Goal: Transaction & Acquisition: Purchase product/service

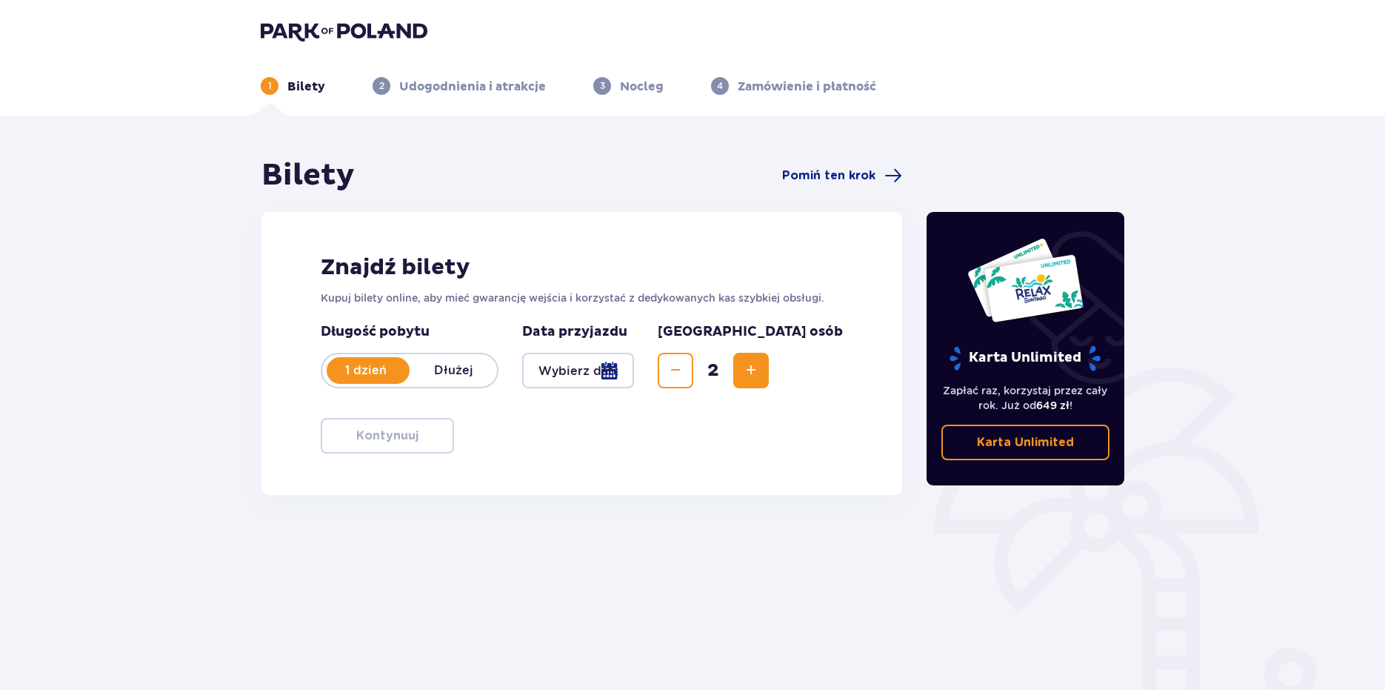
click at [634, 369] on div at bounding box center [578, 371] width 112 height 36
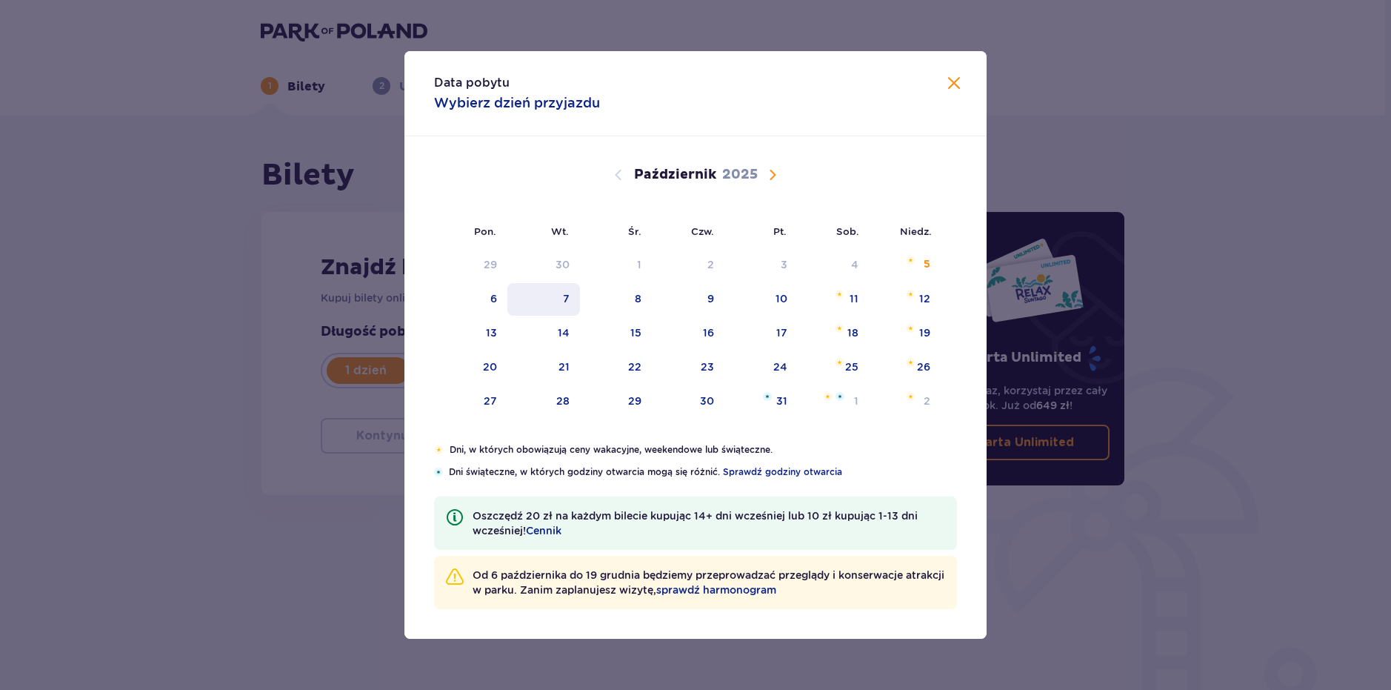
click at [553, 287] on div "7" at bounding box center [543, 299] width 73 height 33
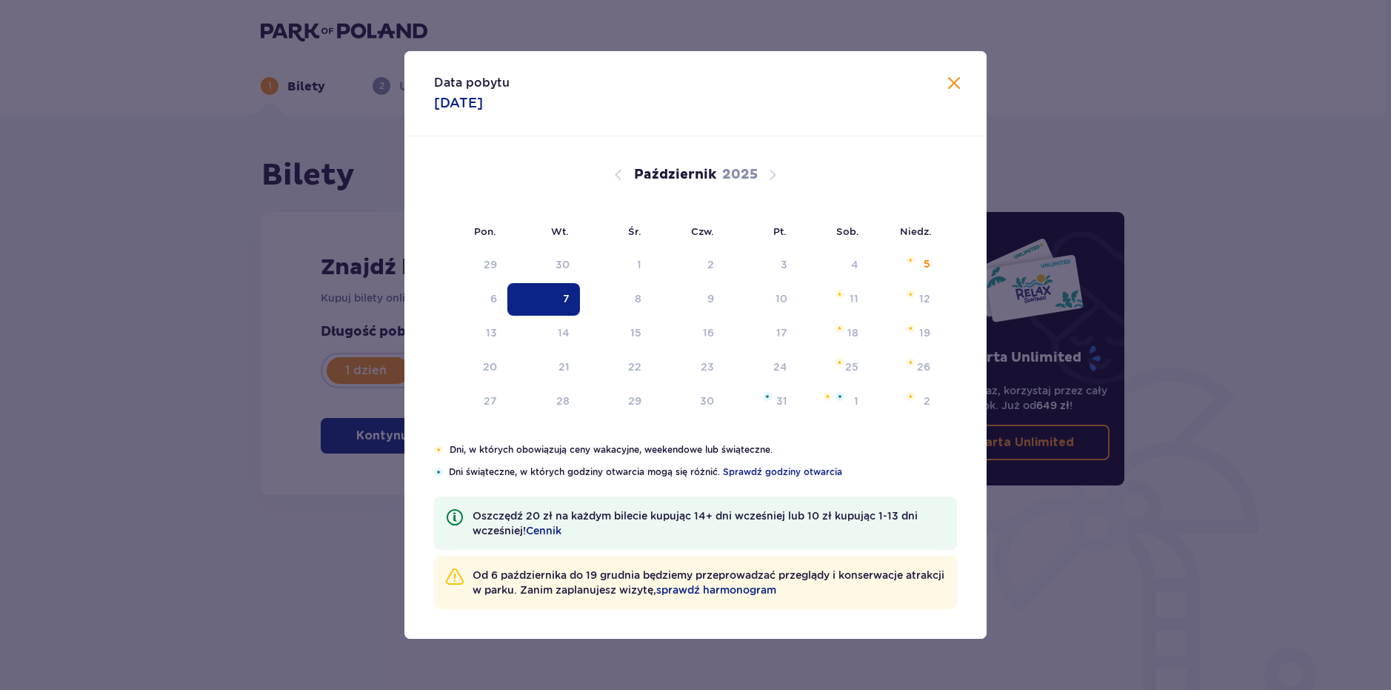
type input "[DATE]"
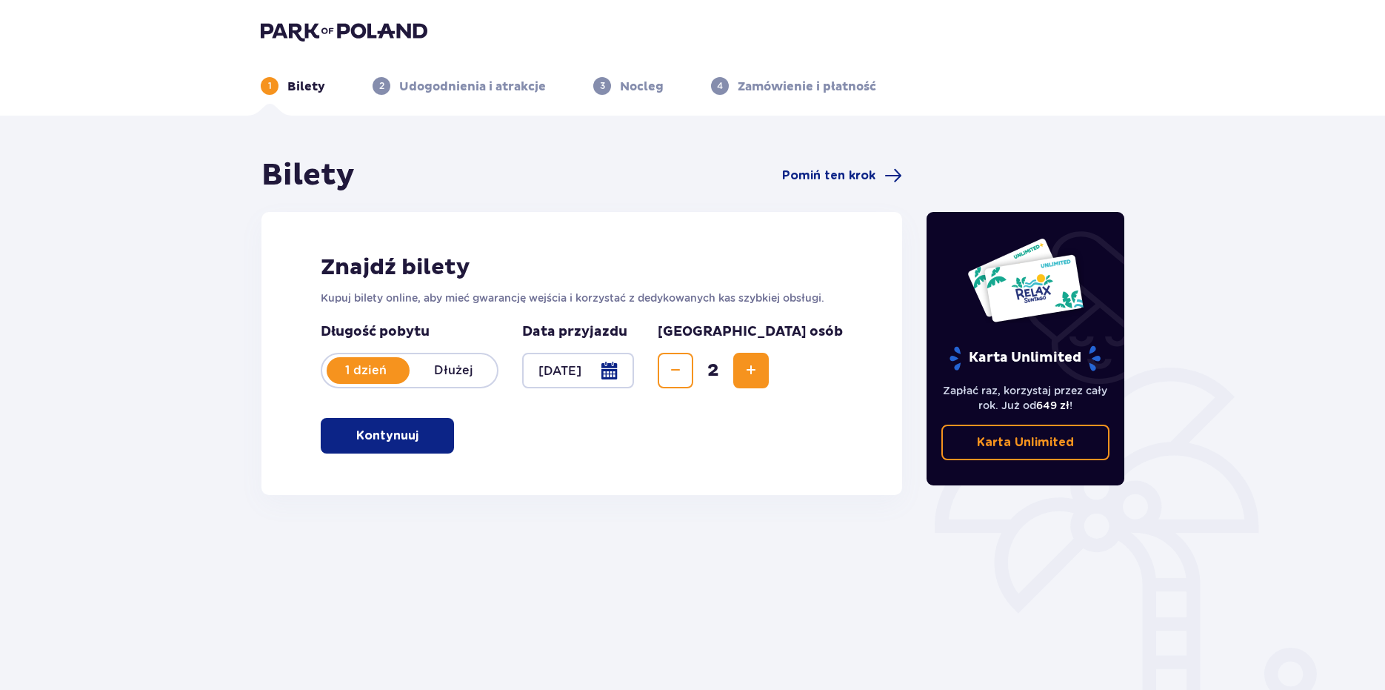
click at [372, 425] on button "Kontynuuj" at bounding box center [387, 436] width 133 height 36
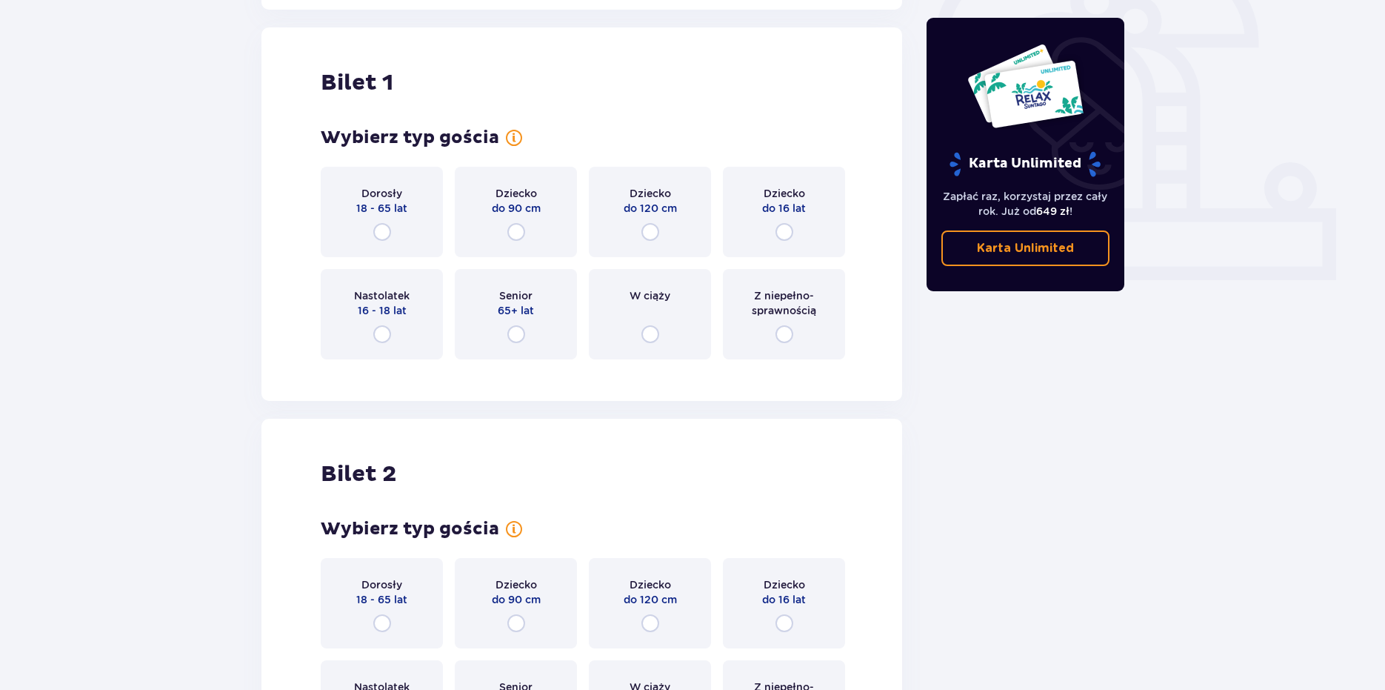
scroll to position [495, 0]
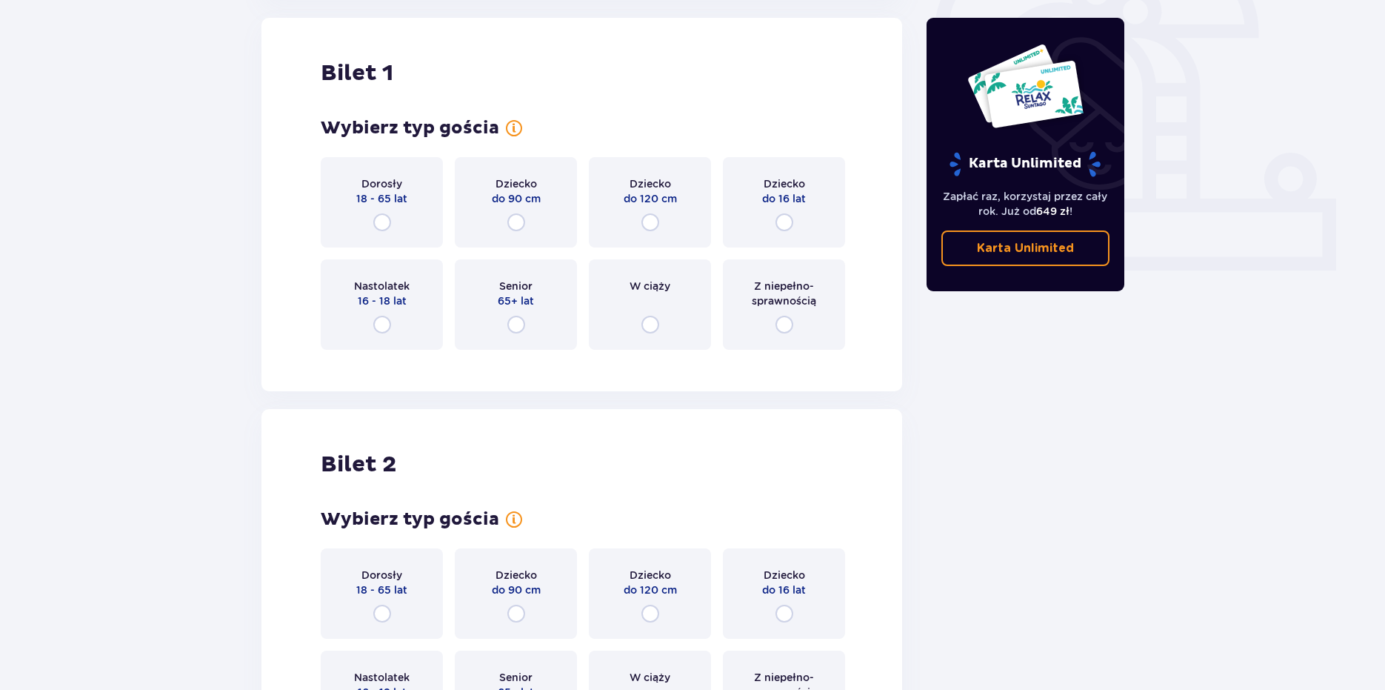
click at [381, 329] on input "radio" at bounding box center [382, 325] width 18 height 18
radio input "true"
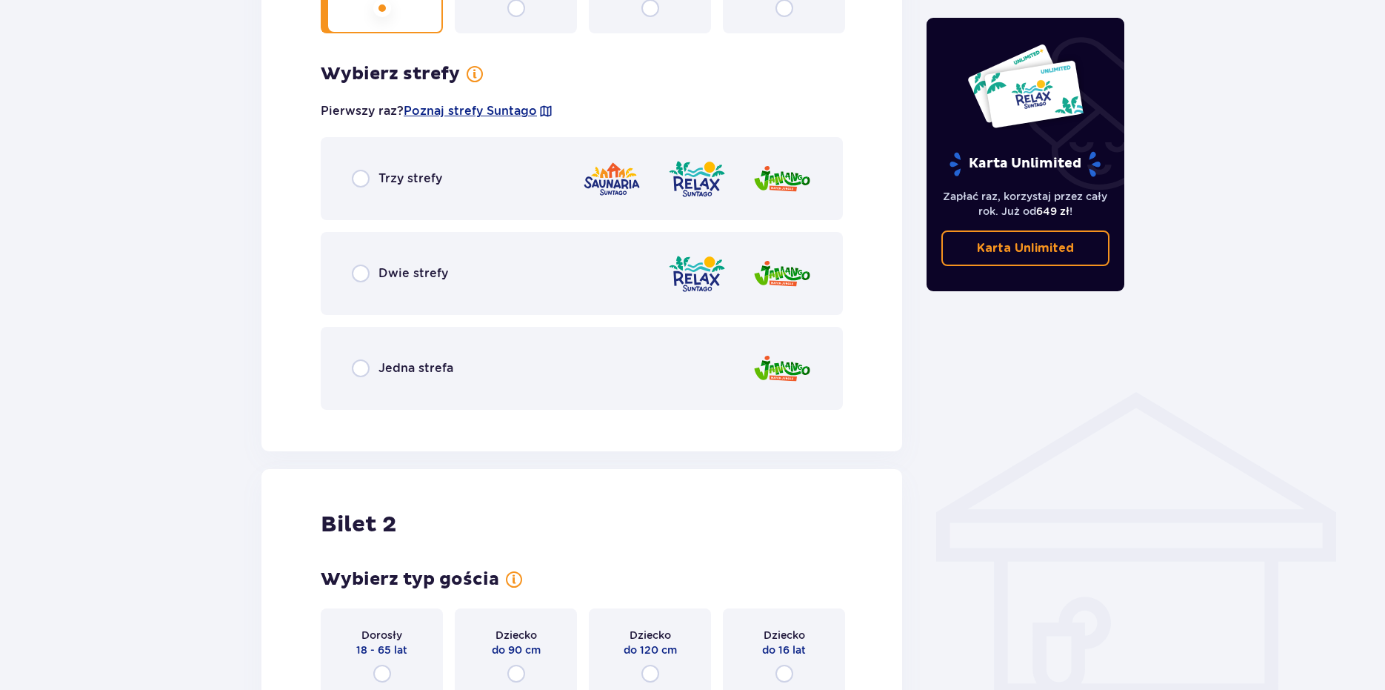
scroll to position [856, 0]
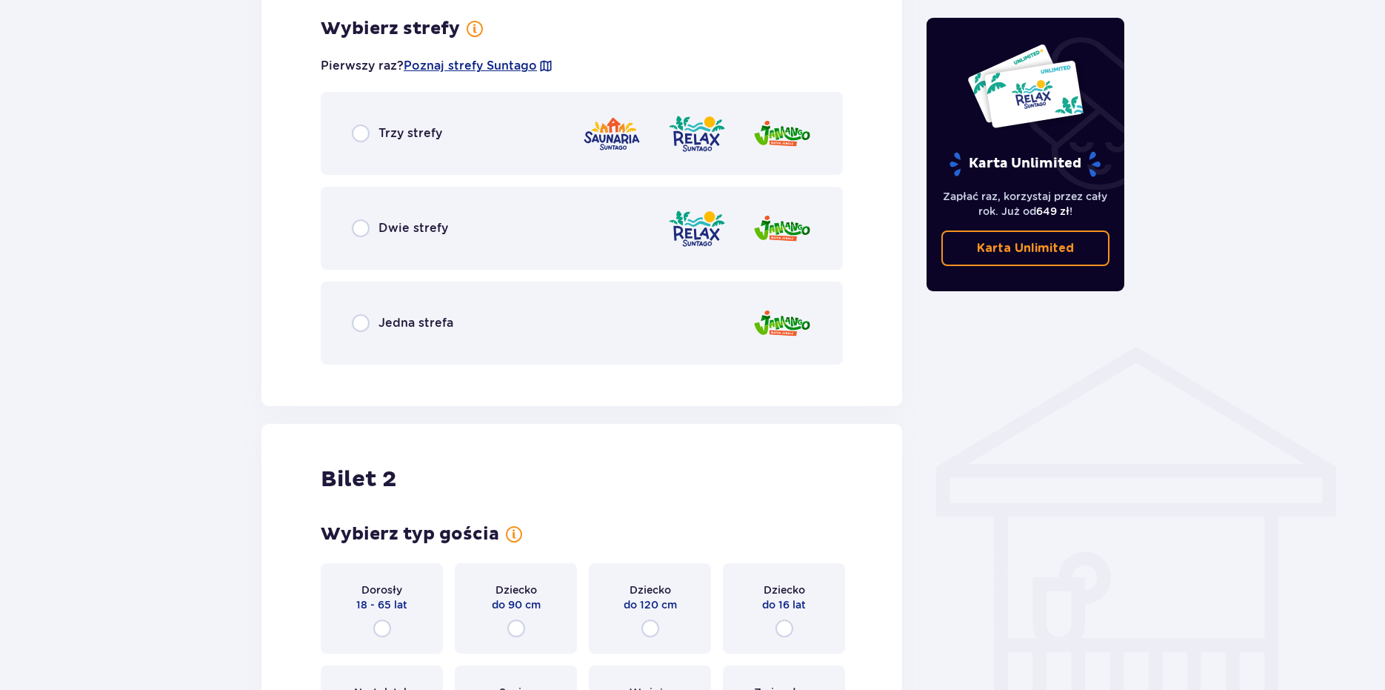
click at [358, 316] on input "radio" at bounding box center [361, 323] width 18 height 18
radio input "true"
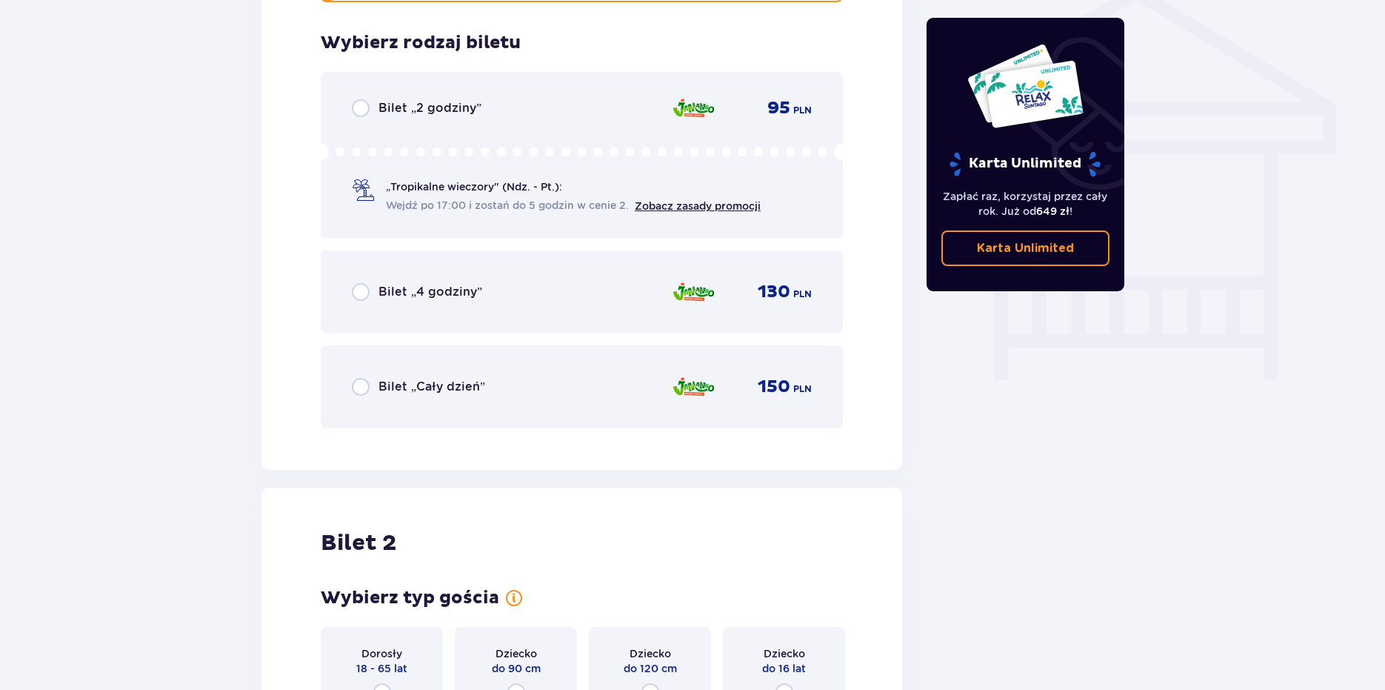
scroll to position [1232, 0]
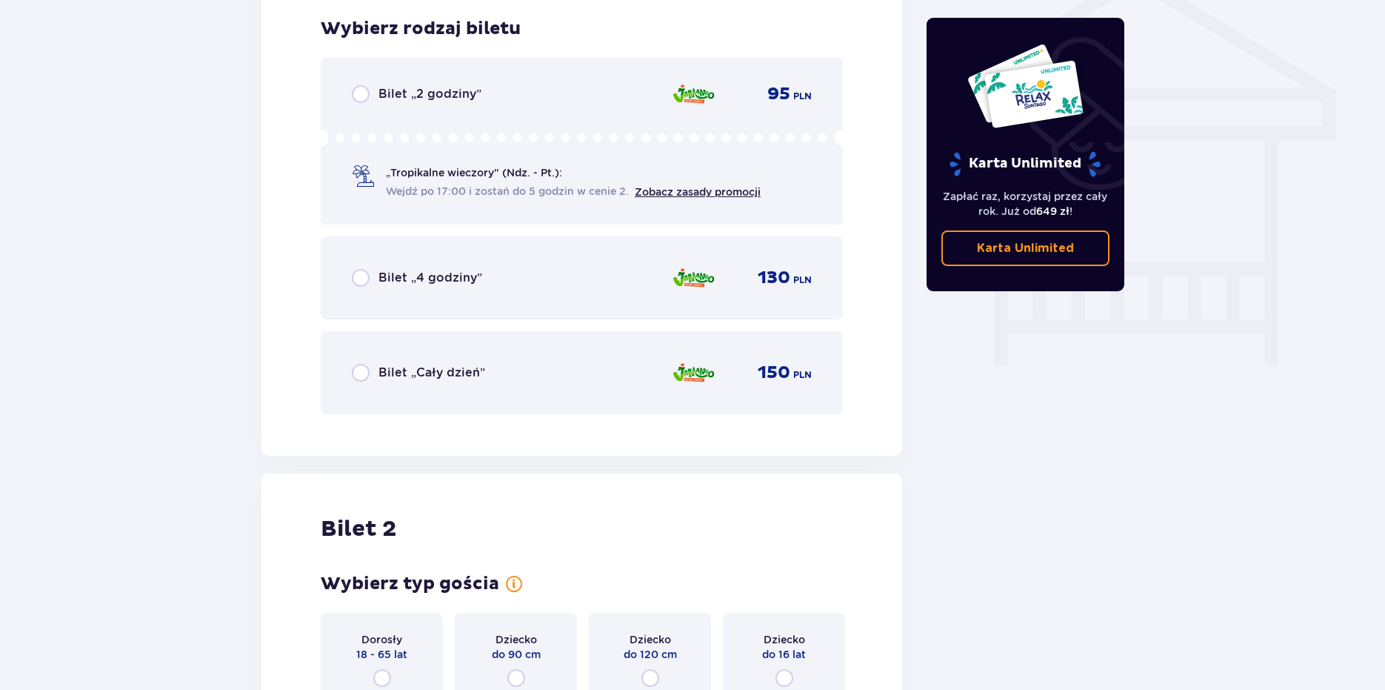
click at [373, 283] on div "Bilet „4 godziny”" at bounding box center [417, 278] width 130 height 18
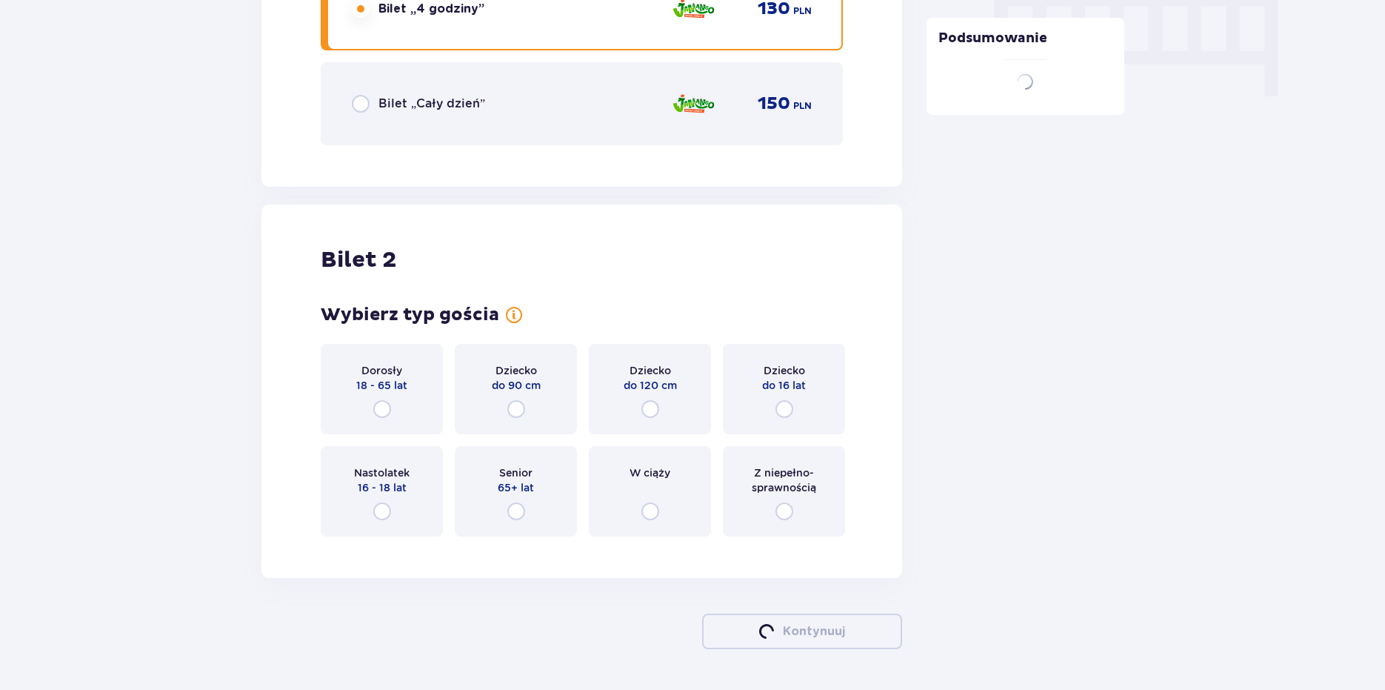
scroll to position [1549, 0]
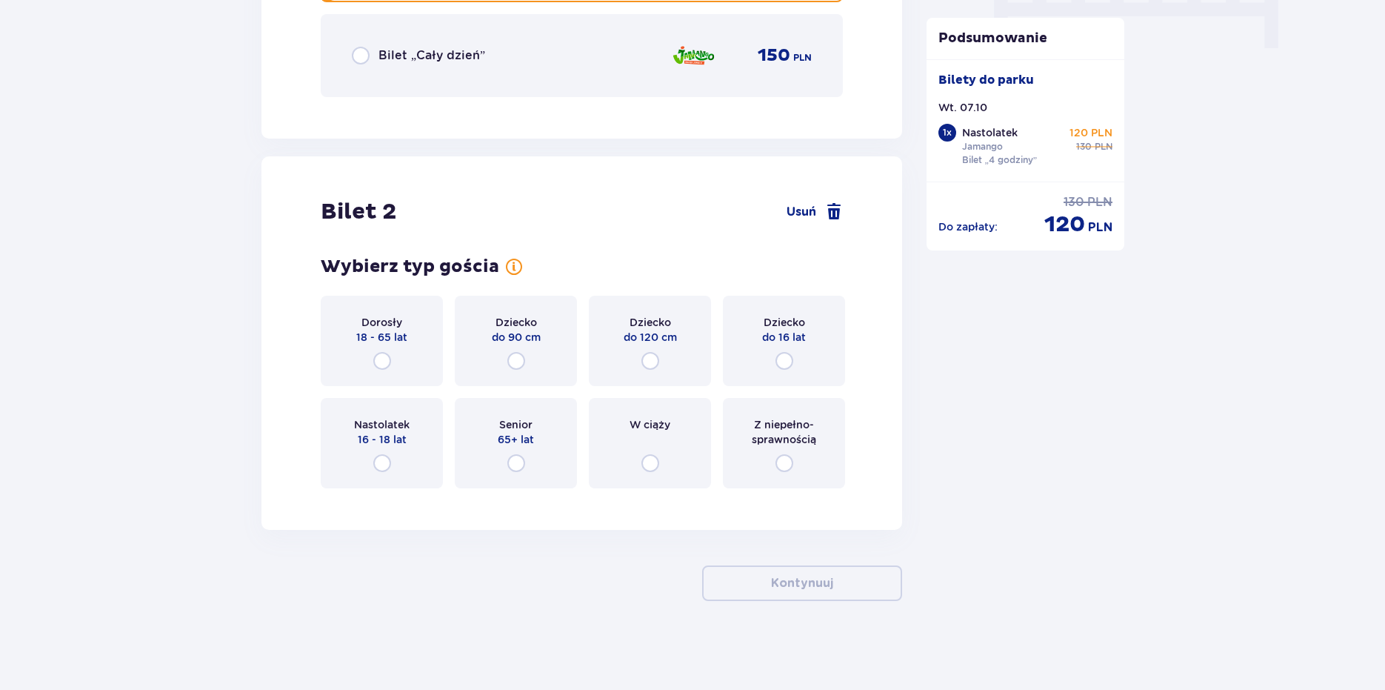
click at [405, 457] on div "Nastolatek 16 - 18 lat" at bounding box center [382, 443] width 122 height 90
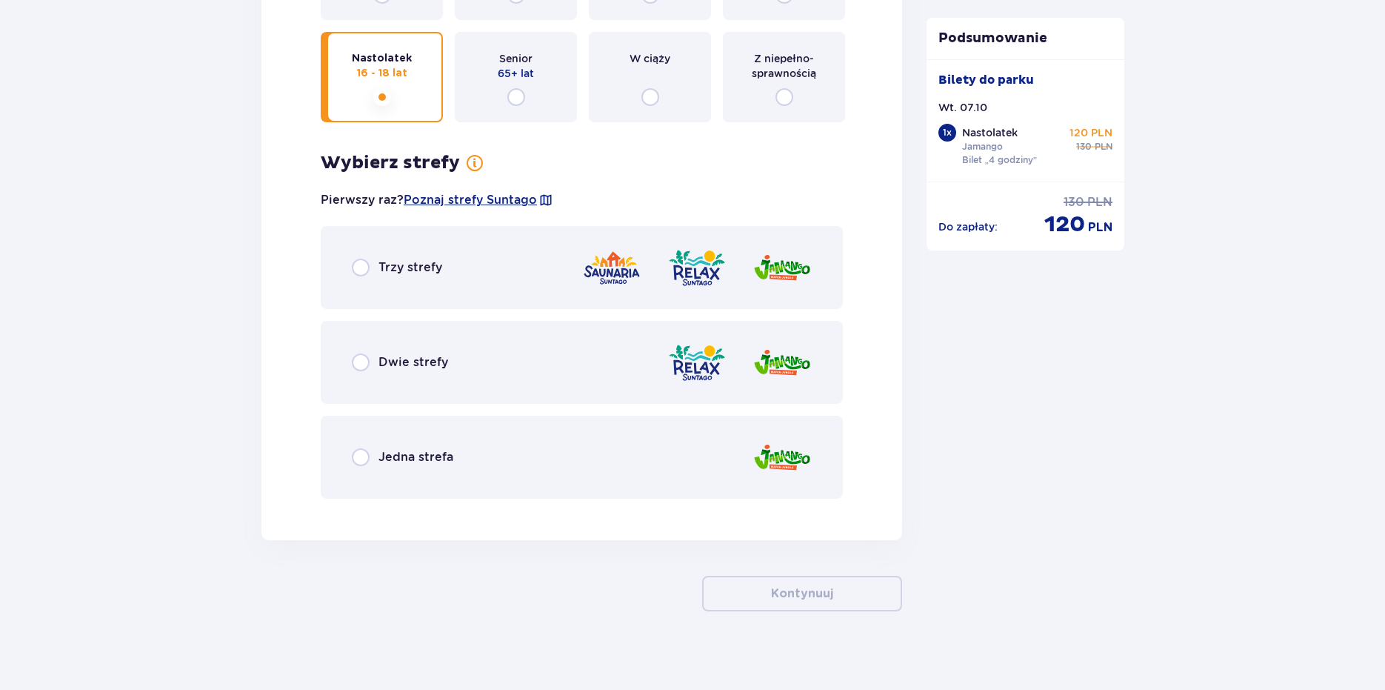
scroll to position [1926, 0]
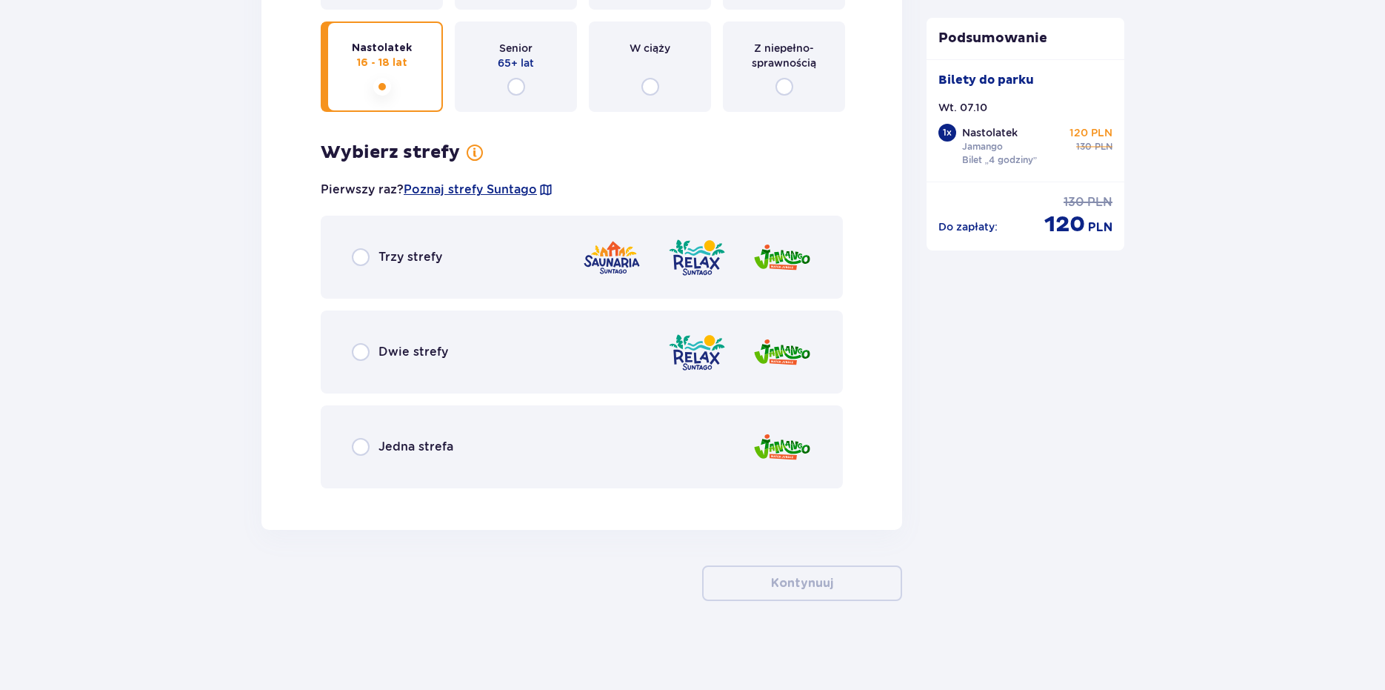
click at [373, 441] on div "Jedna strefa" at bounding box center [402, 447] width 101 height 18
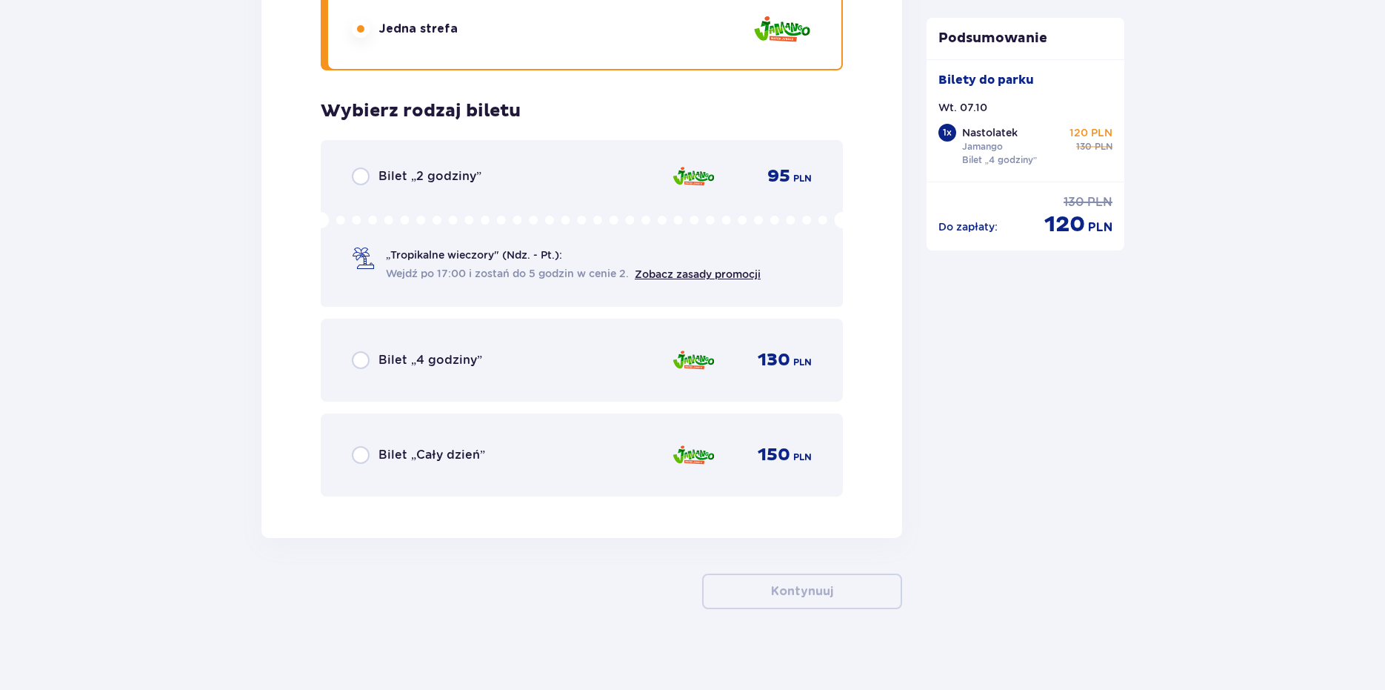
scroll to position [2352, 0]
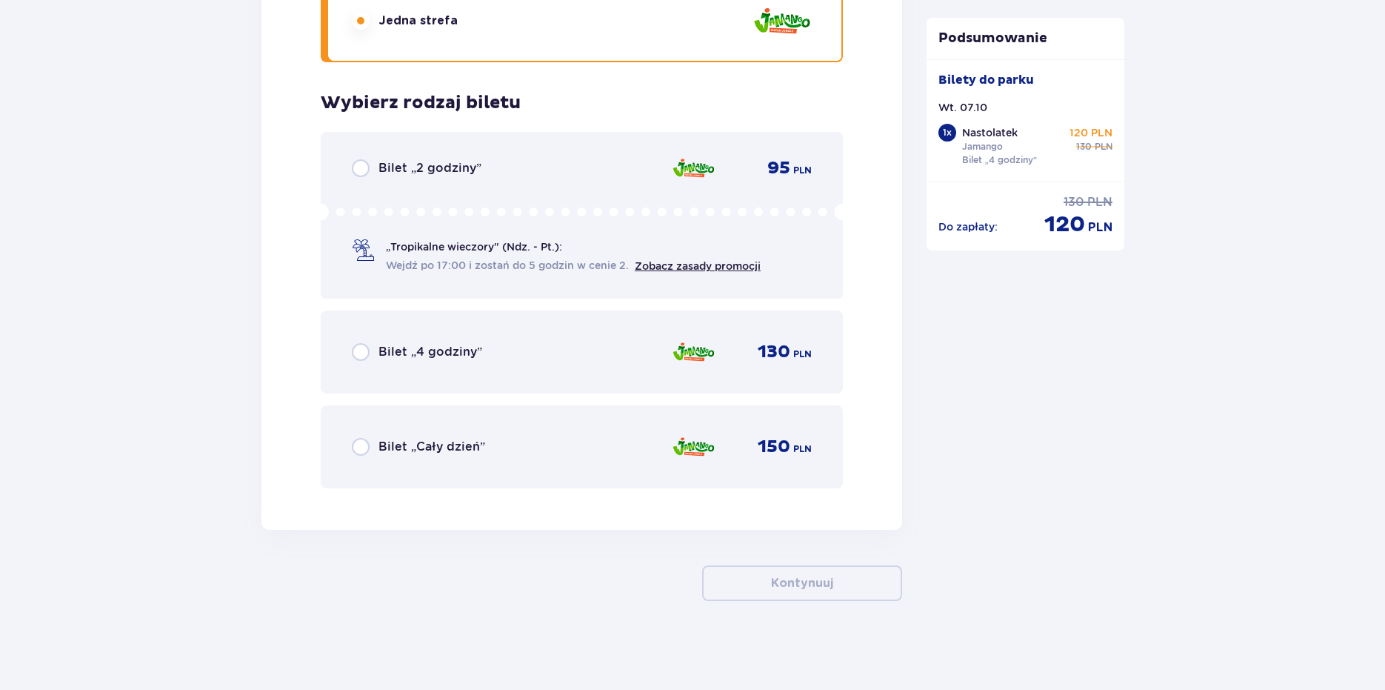
click at [360, 448] on input "radio" at bounding box center [361, 447] width 18 height 18
radio input "true"
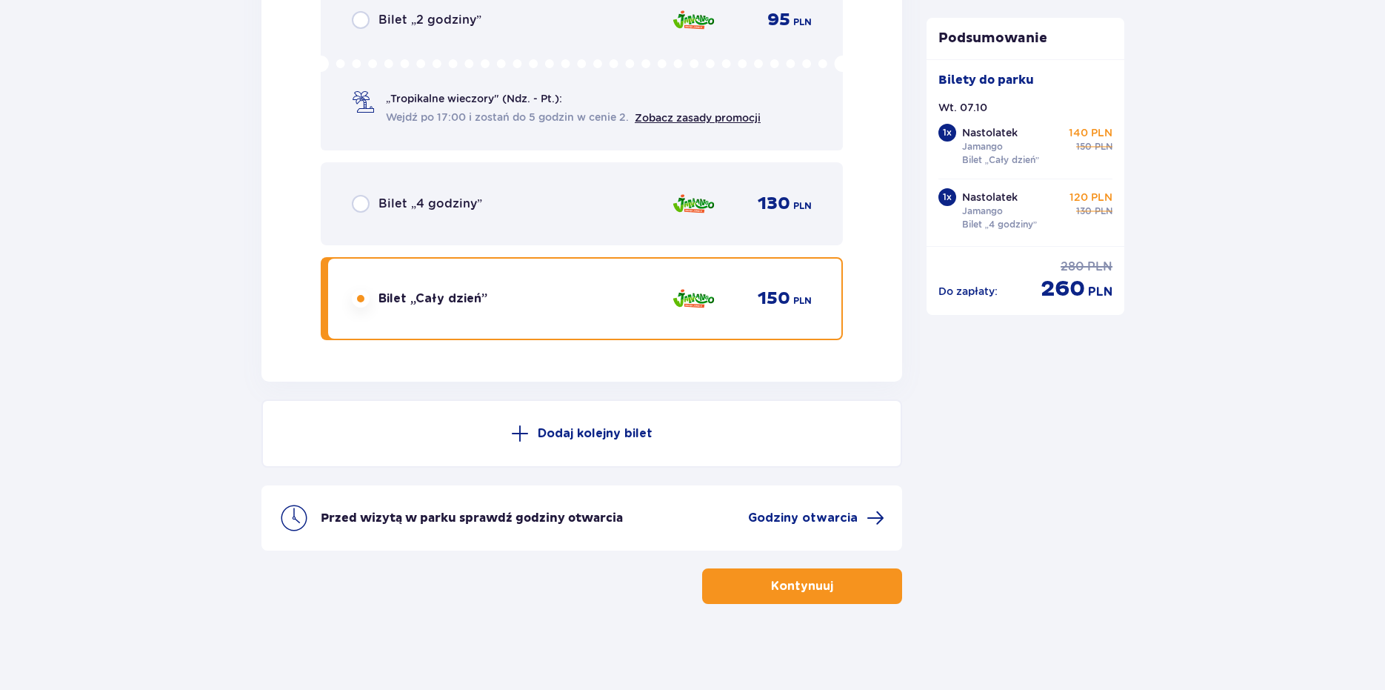
scroll to position [2503, 0]
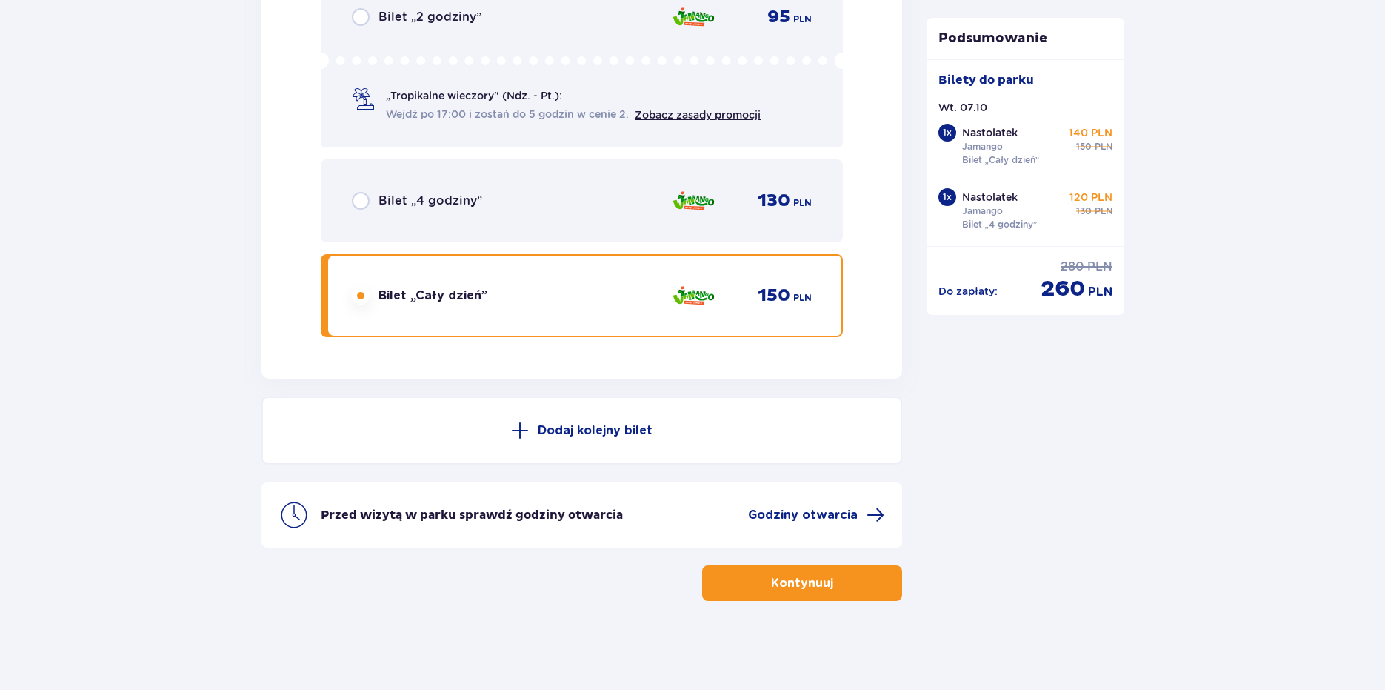
click at [744, 579] on button "Kontynuuj" at bounding box center [802, 583] width 200 height 36
